Goal: Transaction & Acquisition: Purchase product/service

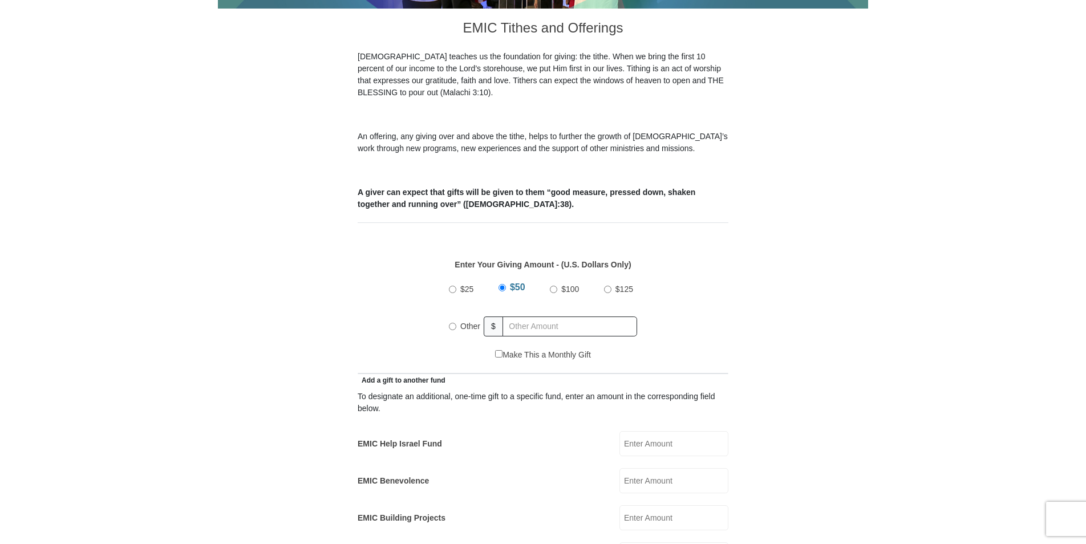
scroll to position [319, 0]
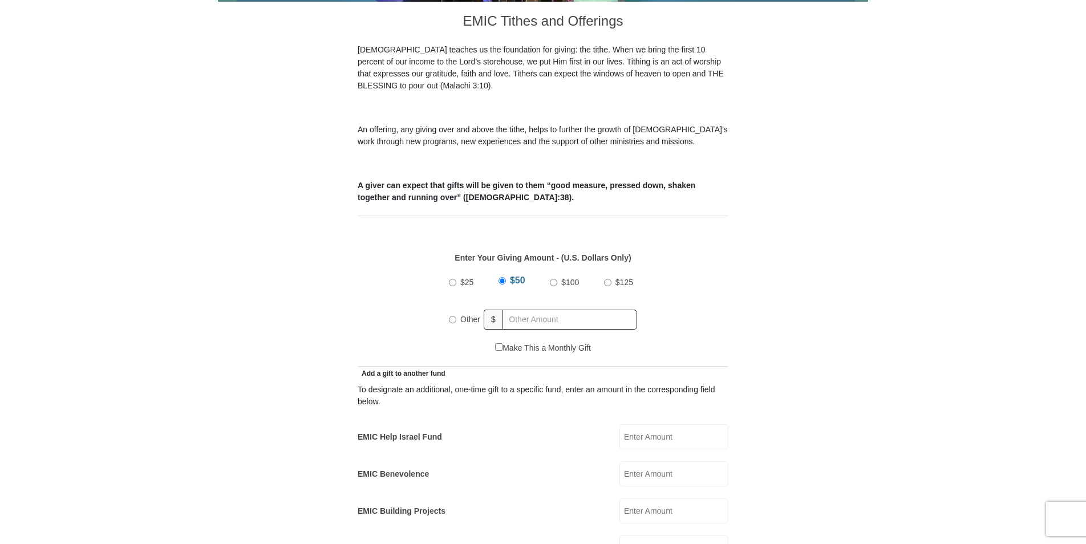
click at [453, 316] on input "Other" at bounding box center [452, 319] width 7 height 7
radio input "true"
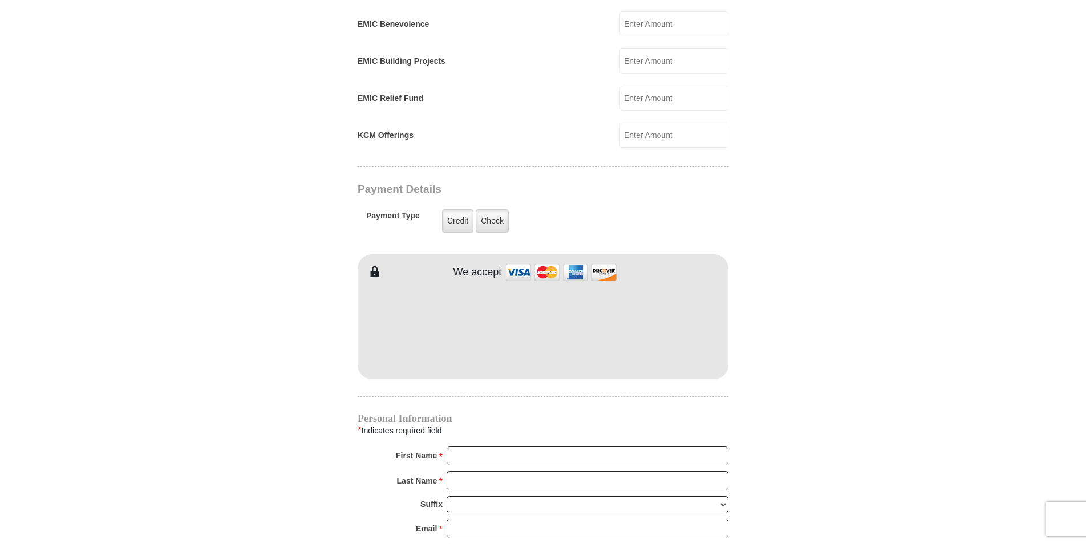
scroll to position [772, 0]
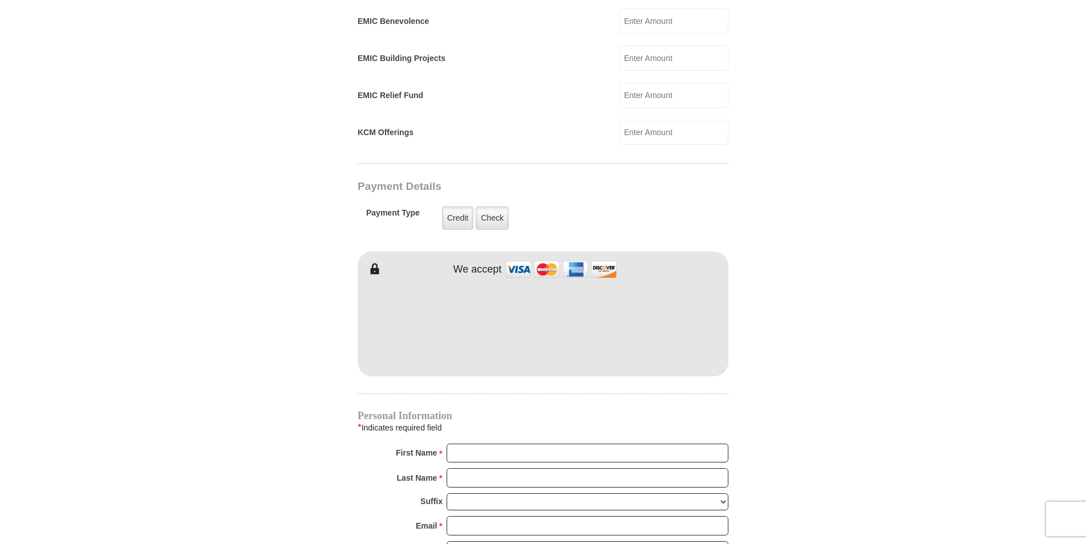
type input "20.00"
click at [472, 444] on input "First Name *" at bounding box center [588, 453] width 282 height 19
type input "[PERSON_NAME] & [PERSON_NAME]"
type input "8.00"
type input "[PERSON_NAME]"
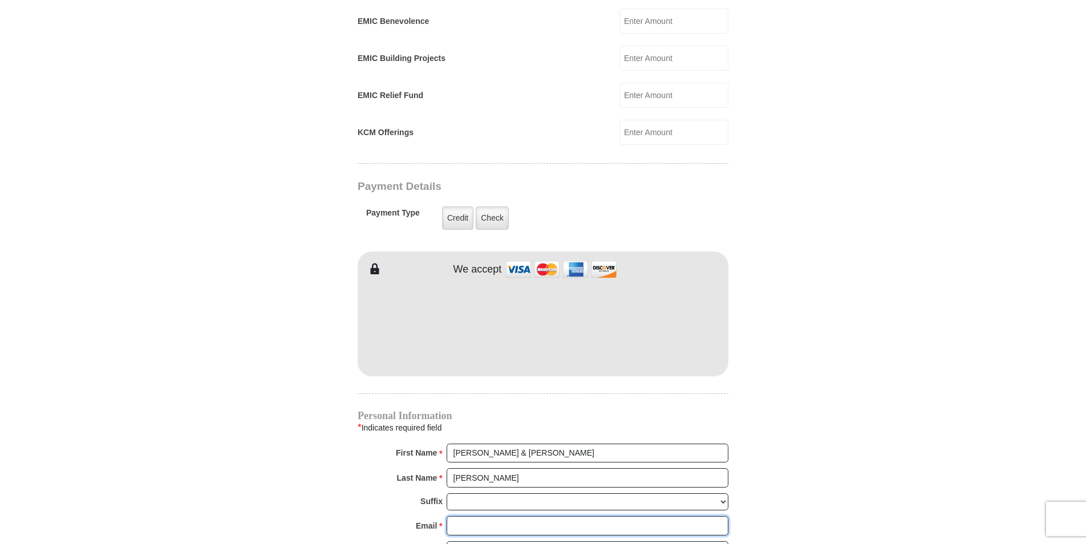
type input "[EMAIL_ADDRESS][DOMAIN_NAME]"
type input "508 [PERSON_NAME] Dr"
type input "[GEOGRAPHIC_DATA]"
select select "[GEOGRAPHIC_DATA]"
type input "76108"
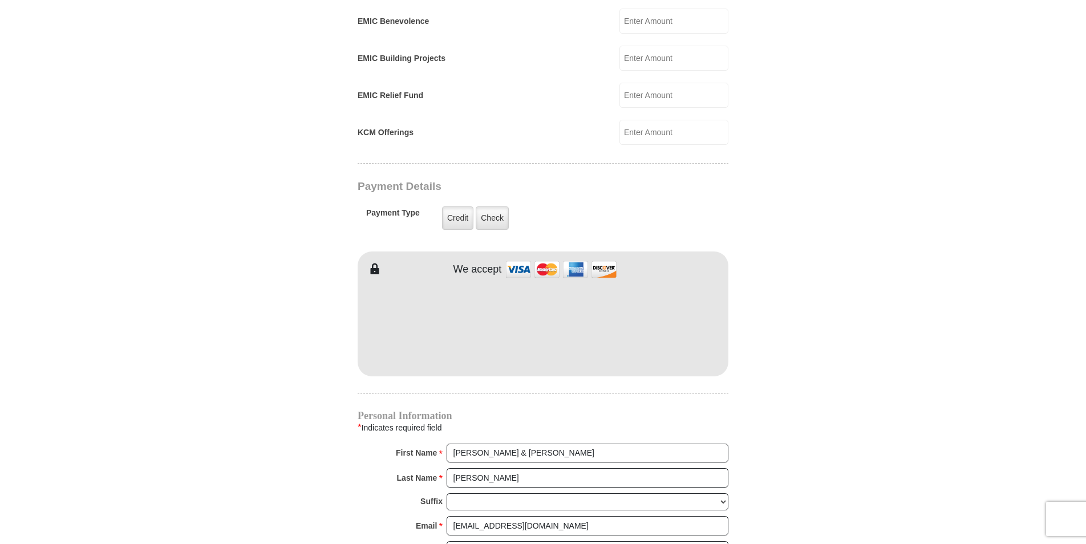
type input "8173784778"
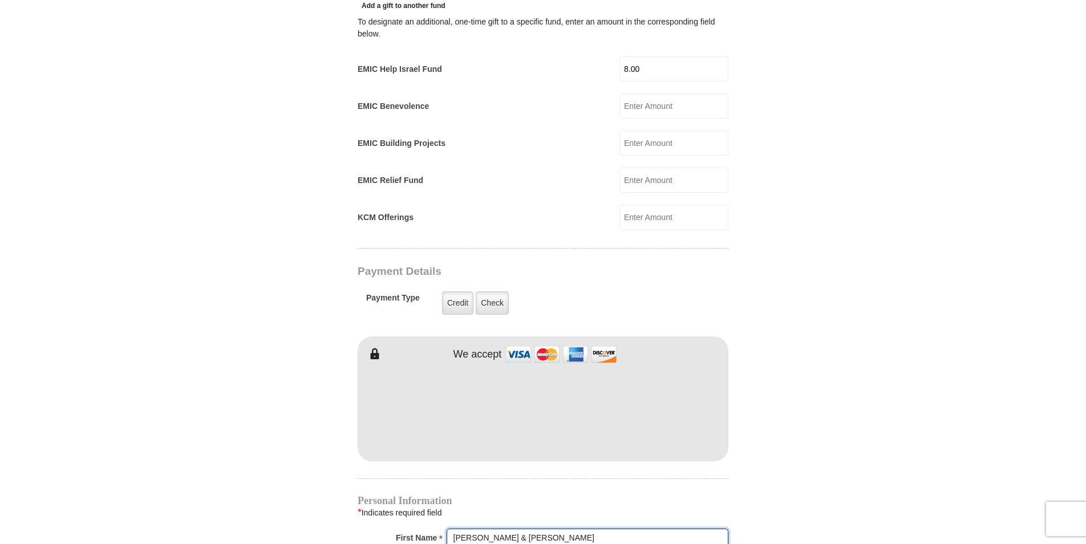
scroll to position [600, 0]
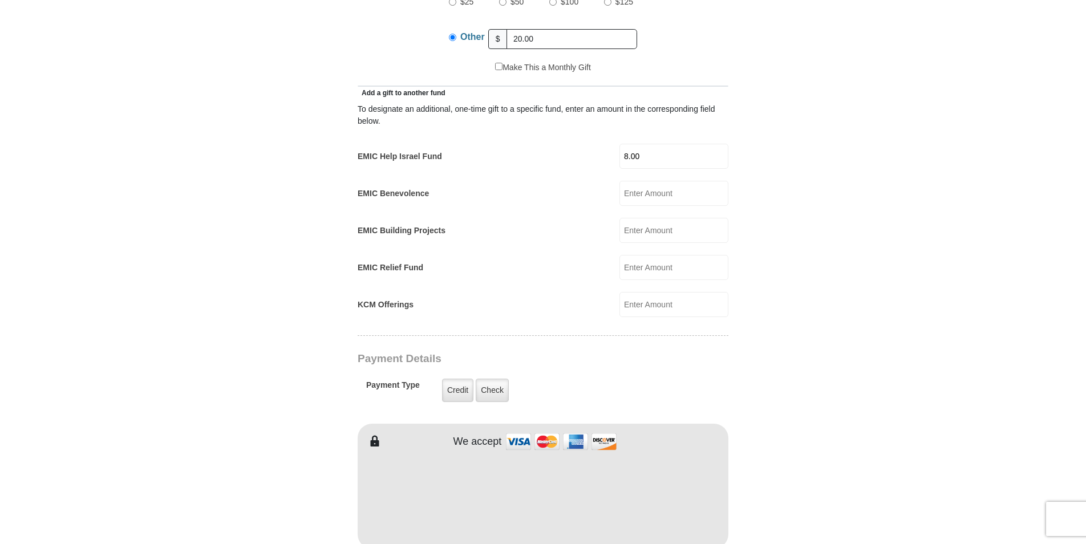
drag, startPoint x: 648, startPoint y: 143, endPoint x: 610, endPoint y: 143, distance: 38.2
click at [610, 144] on div "EMIC Help Israel Fund 8.00 EMIC Help Israel Fund Amount must be a valid number …" at bounding box center [543, 156] width 371 height 25
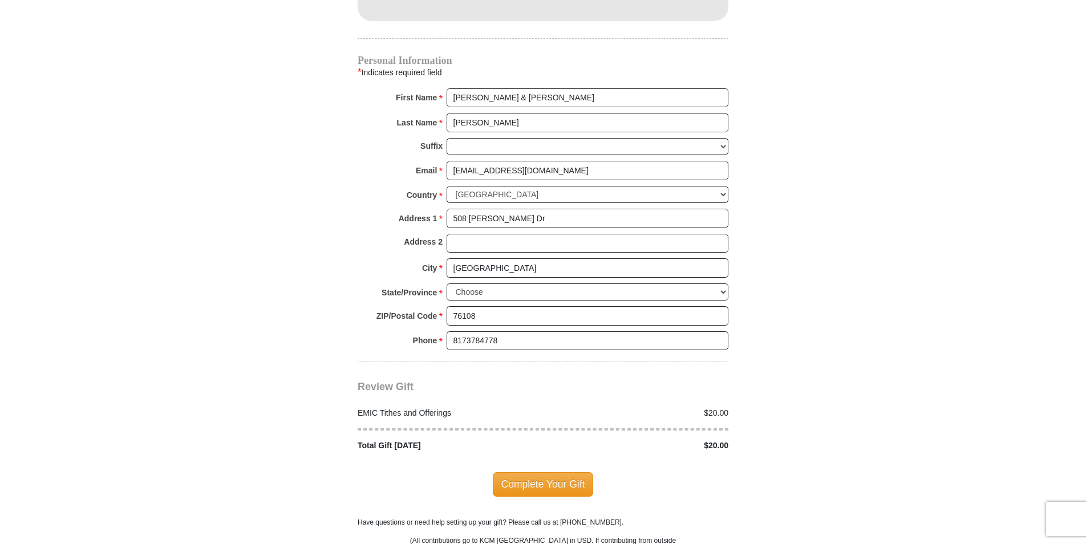
scroll to position [1136, 0]
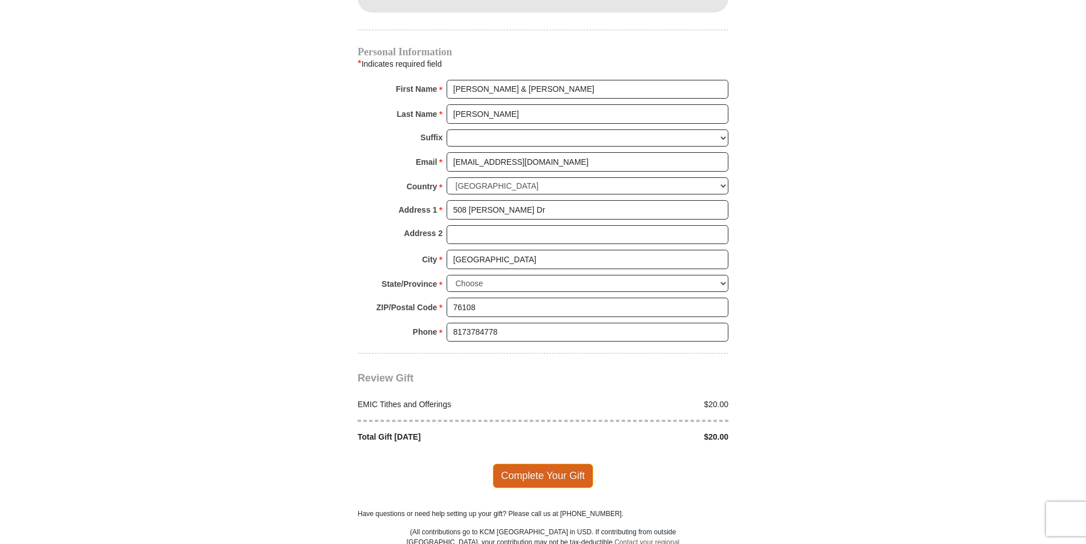
click at [521, 464] on span "Complete Your Gift" at bounding box center [543, 476] width 101 height 24
